Goal: Information Seeking & Learning: Find specific fact

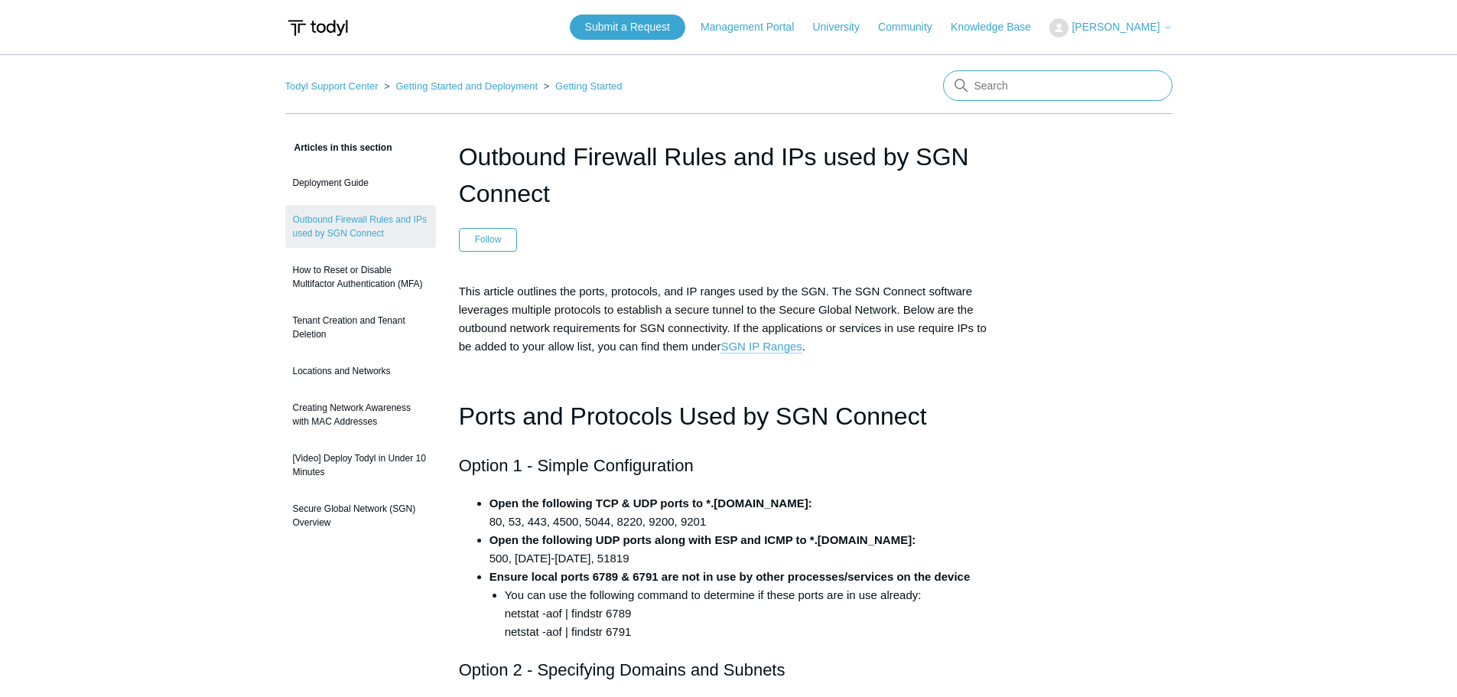
click at [1009, 85] on input "Search" at bounding box center [1057, 85] width 229 height 31
type input "meraki"
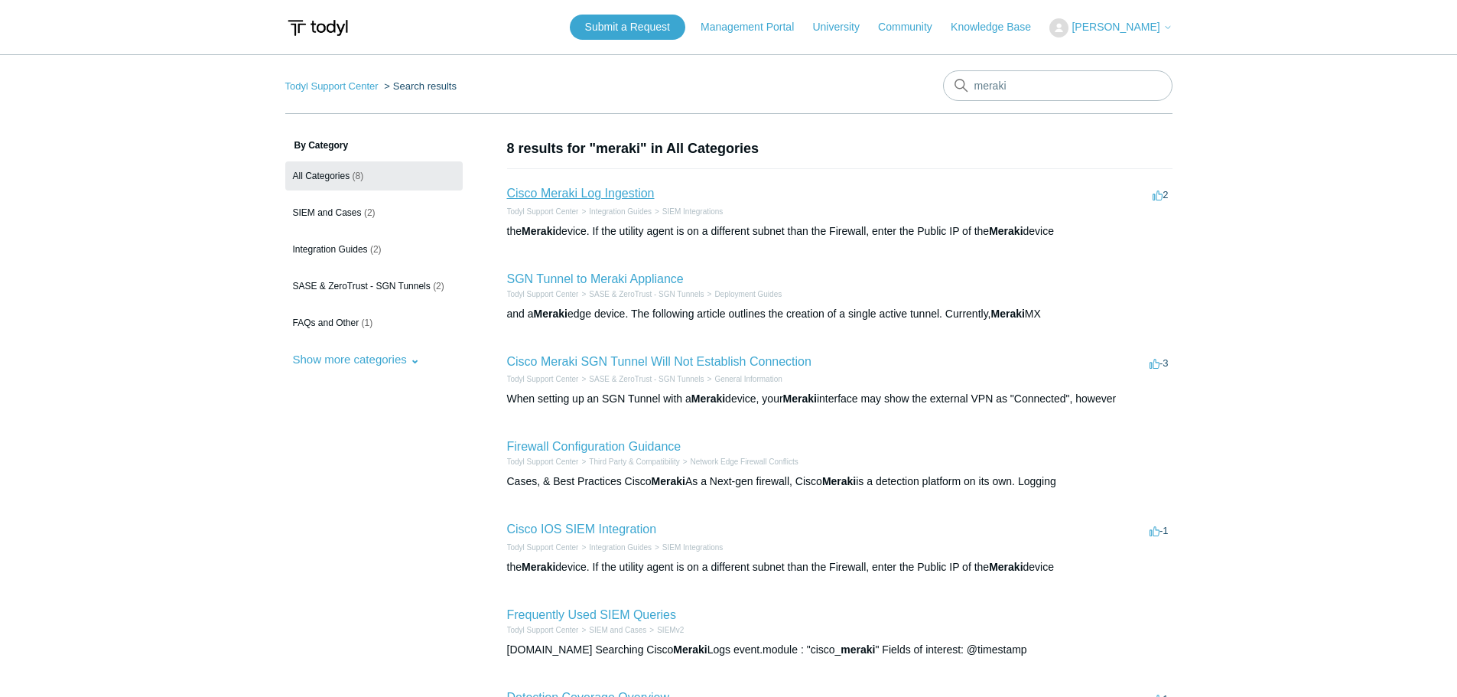
click at [609, 190] on link "Cisco Meraki Log Ingestion" at bounding box center [581, 193] width 148 height 13
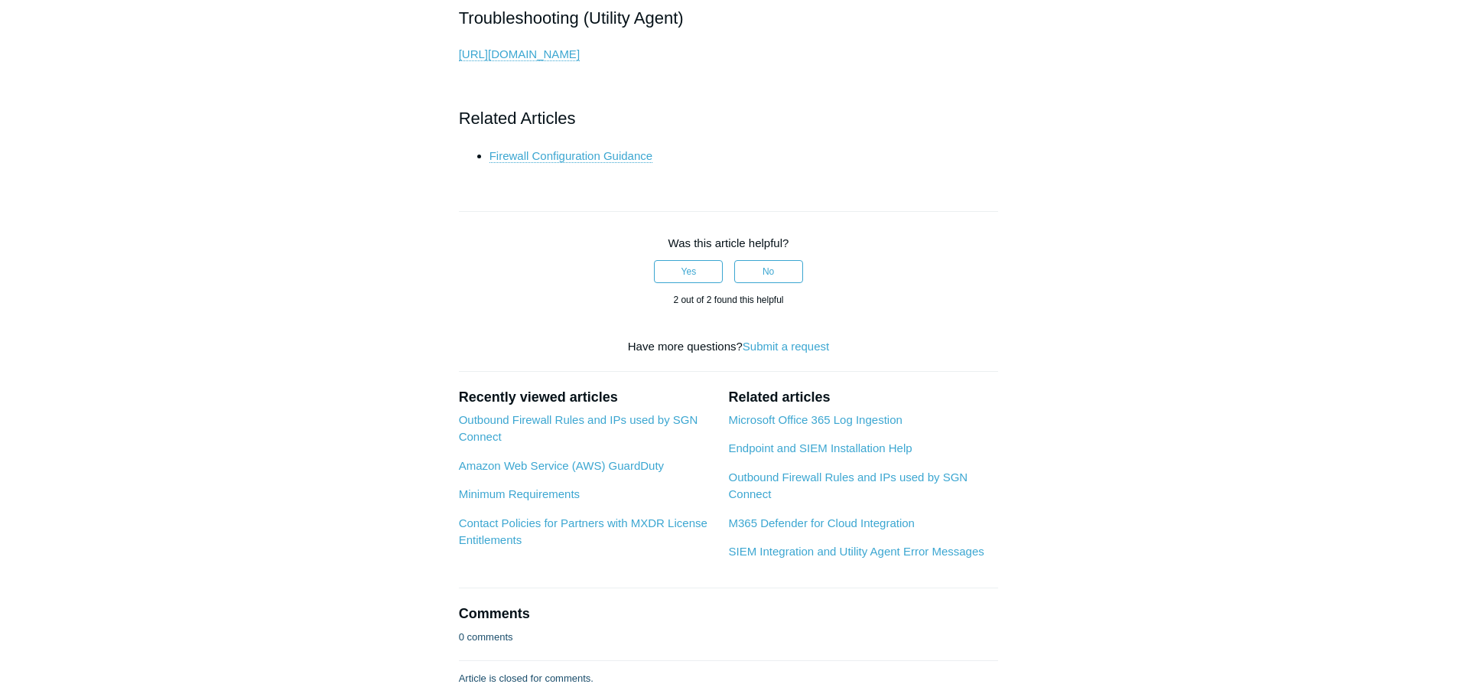
scroll to position [3059, 0]
